Goal: Task Accomplishment & Management: Complete application form

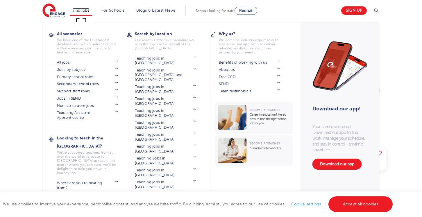
click at [85, 9] on link "Find jobs" at bounding box center [80, 10] width 17 height 4
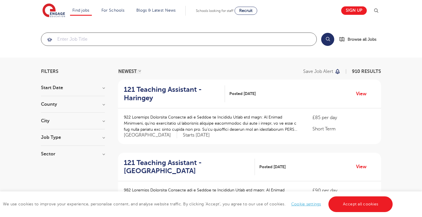
click at [84, 37] on input "search" at bounding box center [178, 39] width 275 height 13
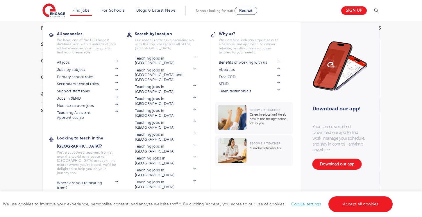
scroll to position [16, 0]
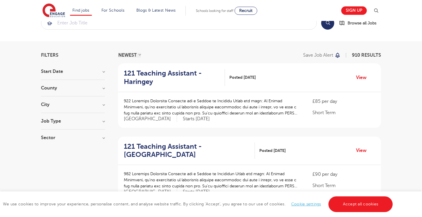
click at [60, 103] on h3 "City" at bounding box center [73, 104] width 64 height 5
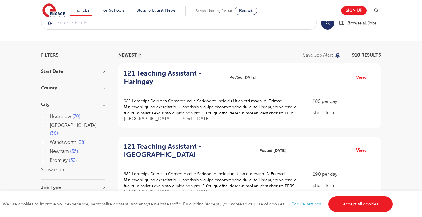
click at [50, 125] on label "Leeds 38" at bounding box center [77, 129] width 55 height 15
click at [50, 125] on input "Leeds 38" at bounding box center [52, 125] width 4 height 4
checkbox input "true"
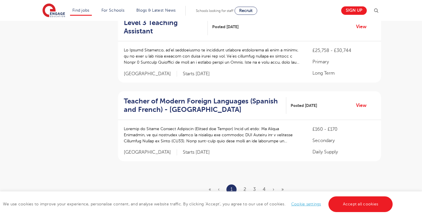
scroll to position [696, 0]
click at [245, 186] on link "2" at bounding box center [244, 188] width 3 height 5
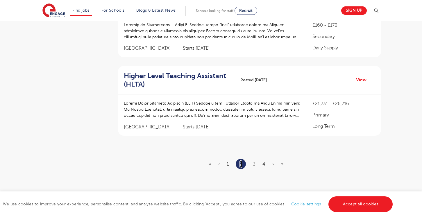
scroll to position [712, 0]
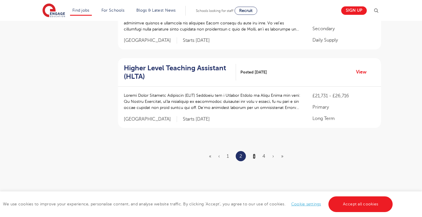
click at [254, 154] on link "3" at bounding box center [254, 156] width 3 height 5
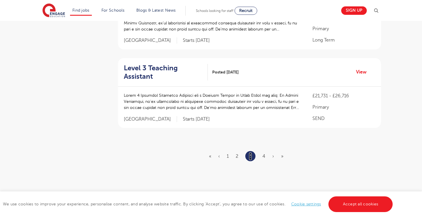
scroll to position [0, 0]
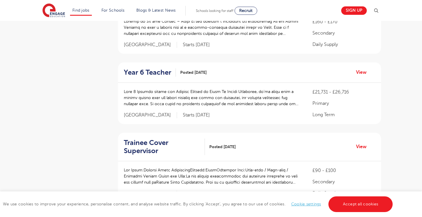
scroll to position [486, 0]
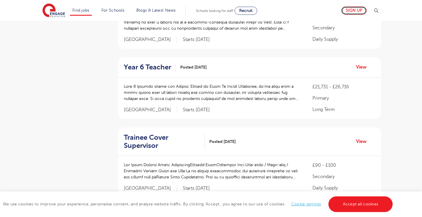
click at [353, 10] on link "Sign up" at bounding box center [354, 10] width 26 height 8
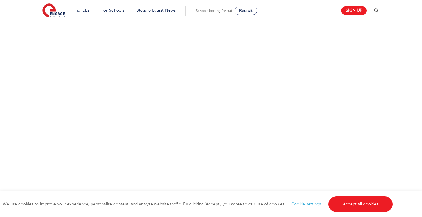
scroll to position [137, 0]
